Goal: Task Accomplishment & Management: Complete application form

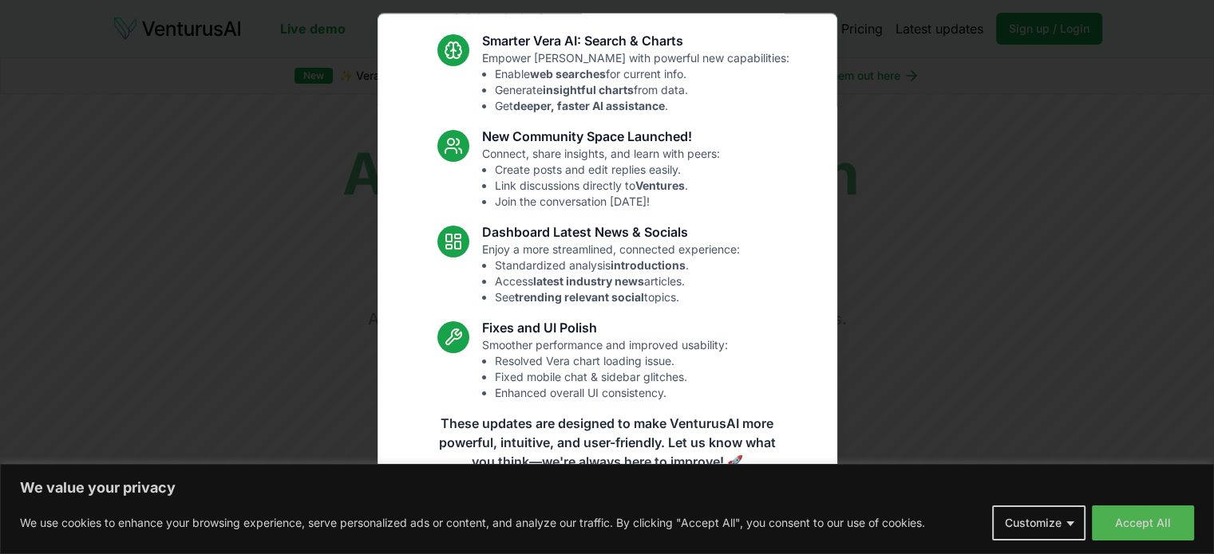
scroll to position [109, 0]
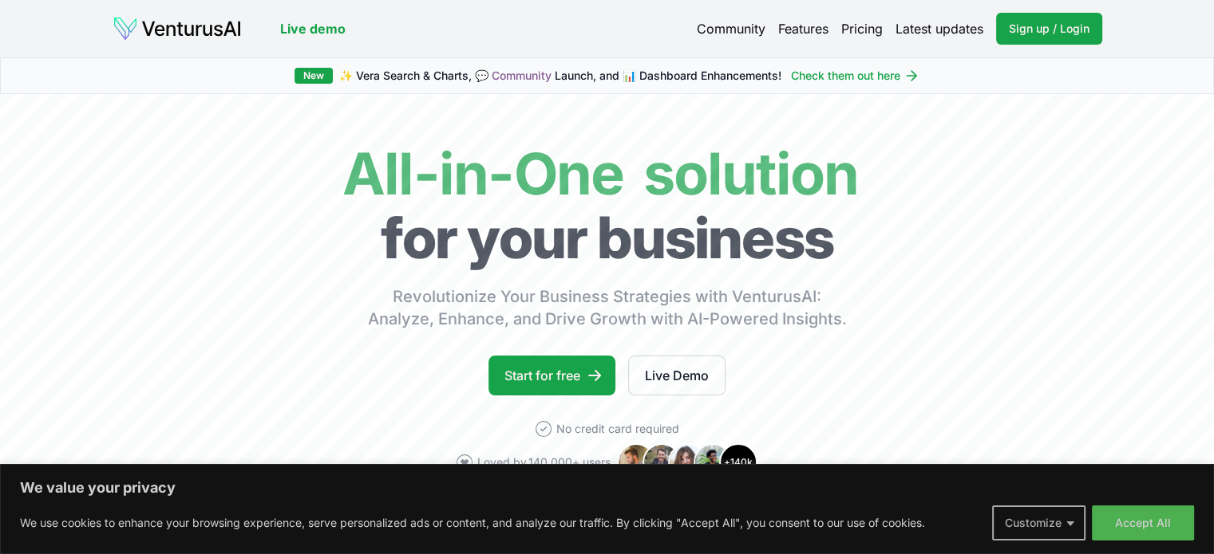
click at [1063, 519] on button "Customize" at bounding box center [1038, 523] width 93 height 35
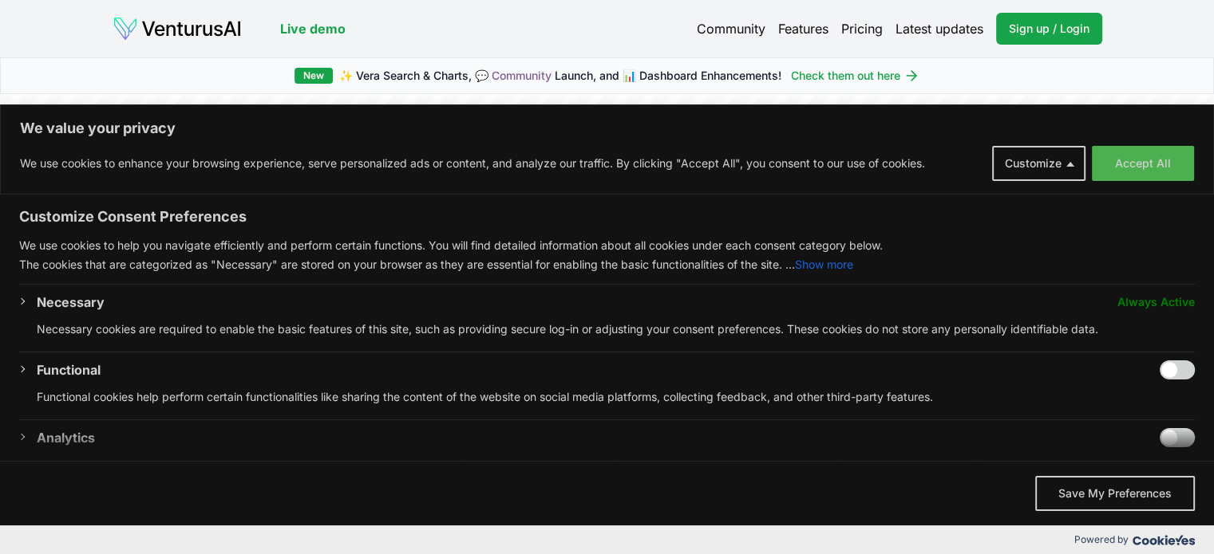
click at [1162, 368] on input "Enable Functional" at bounding box center [1176, 370] width 35 height 19
checkbox input "true"
click at [1181, 419] on div "Functional Functional cookies help perform certain functionalities like sharing…" at bounding box center [616, 390] width 1158 height 59
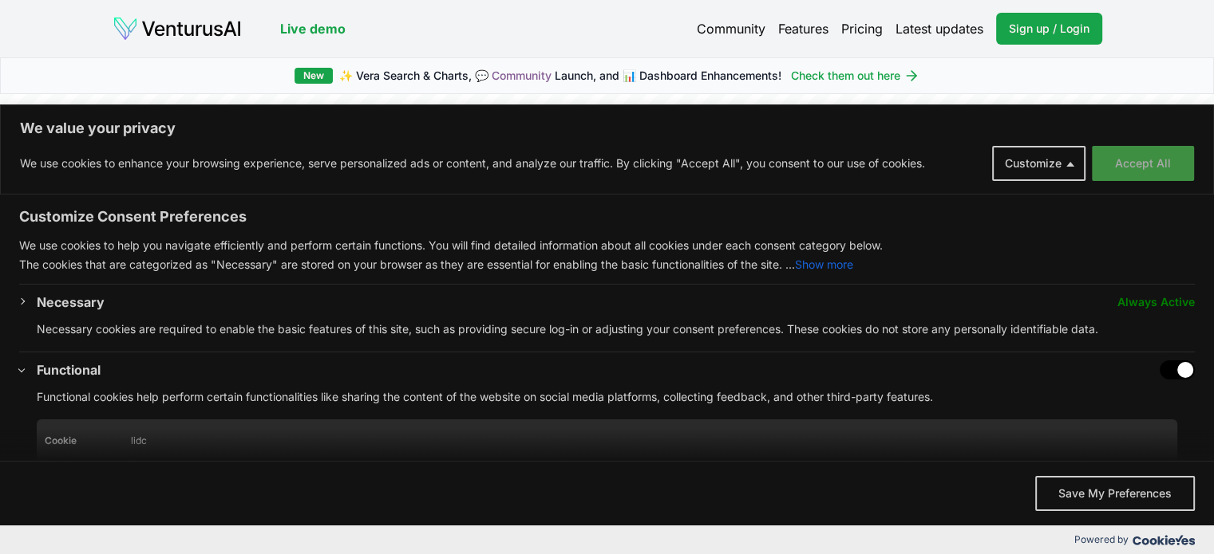
click at [1168, 169] on button "Accept All" at bounding box center [1142, 163] width 102 height 35
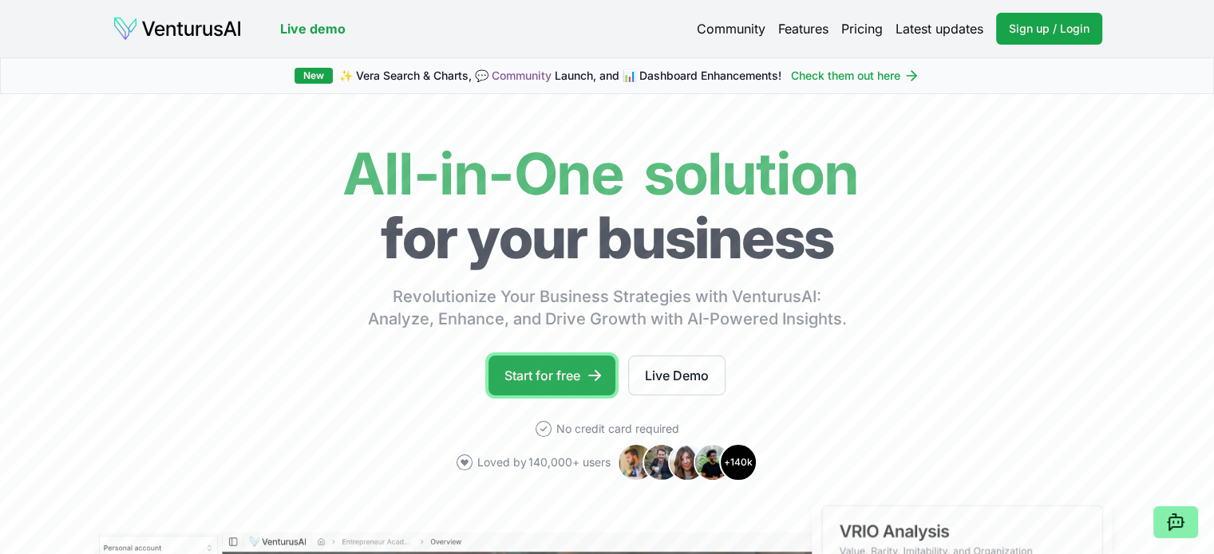
click at [568, 381] on link "Start for free" at bounding box center [551, 376] width 127 height 40
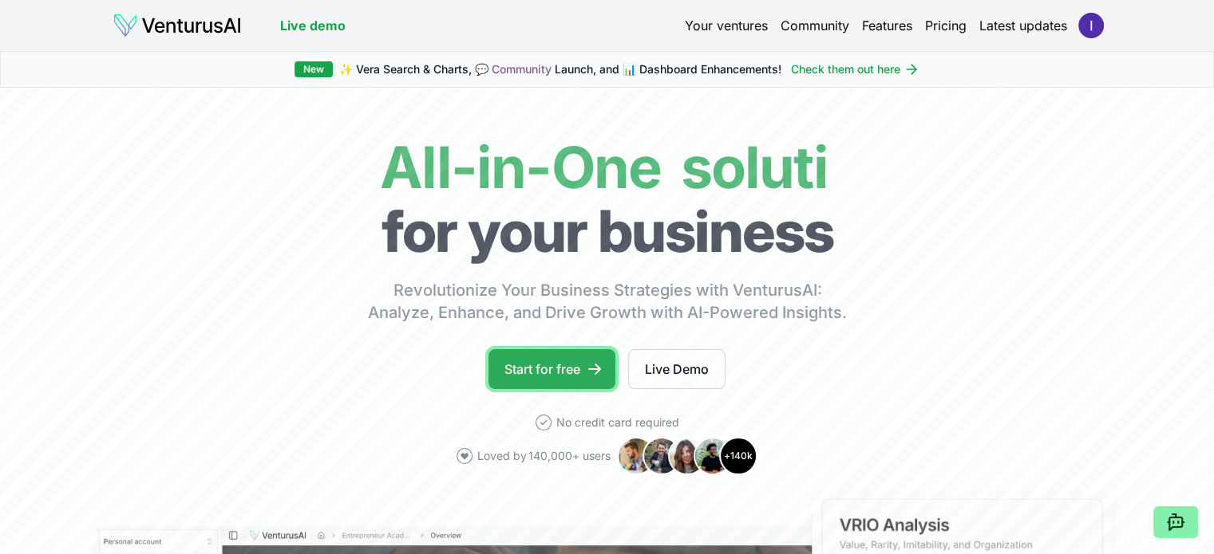
click at [590, 380] on link "Start for free" at bounding box center [551, 369] width 127 height 40
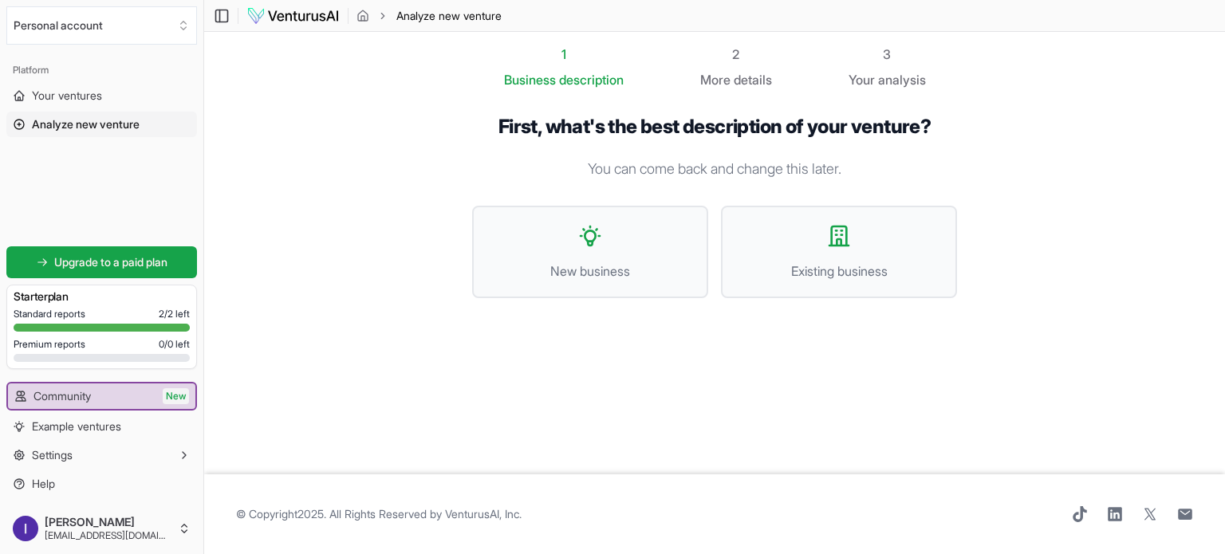
click at [753, 82] on span "details" at bounding box center [753, 80] width 38 height 16
click at [618, 246] on button "New business" at bounding box center [590, 252] width 236 height 93
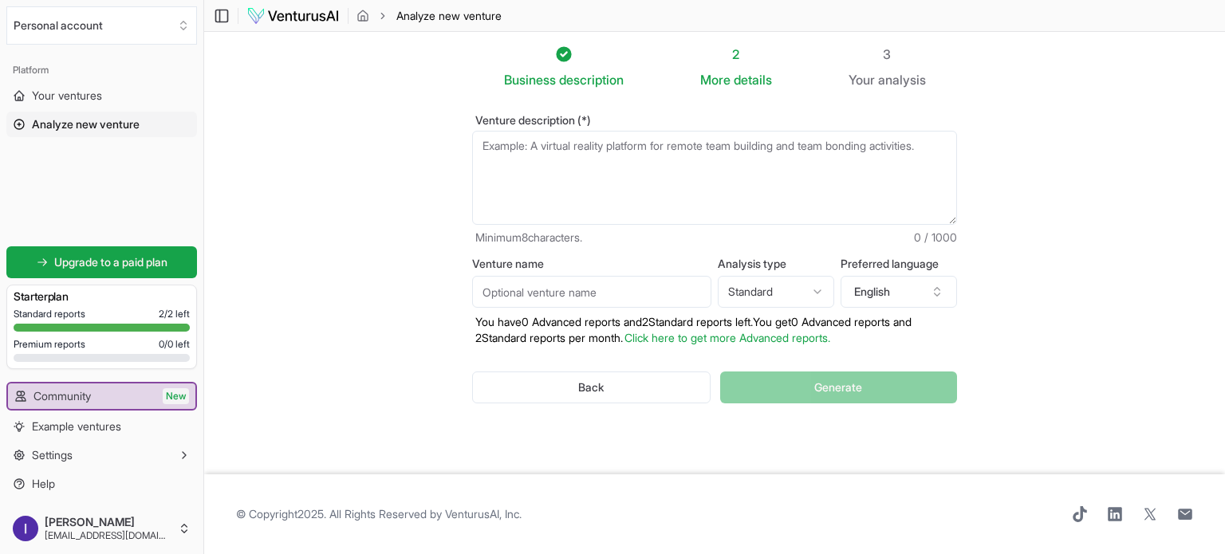
click at [547, 162] on textarea "Venture description (*)" at bounding box center [714, 178] width 485 height 94
